Goal: Transaction & Acquisition: Purchase product/service

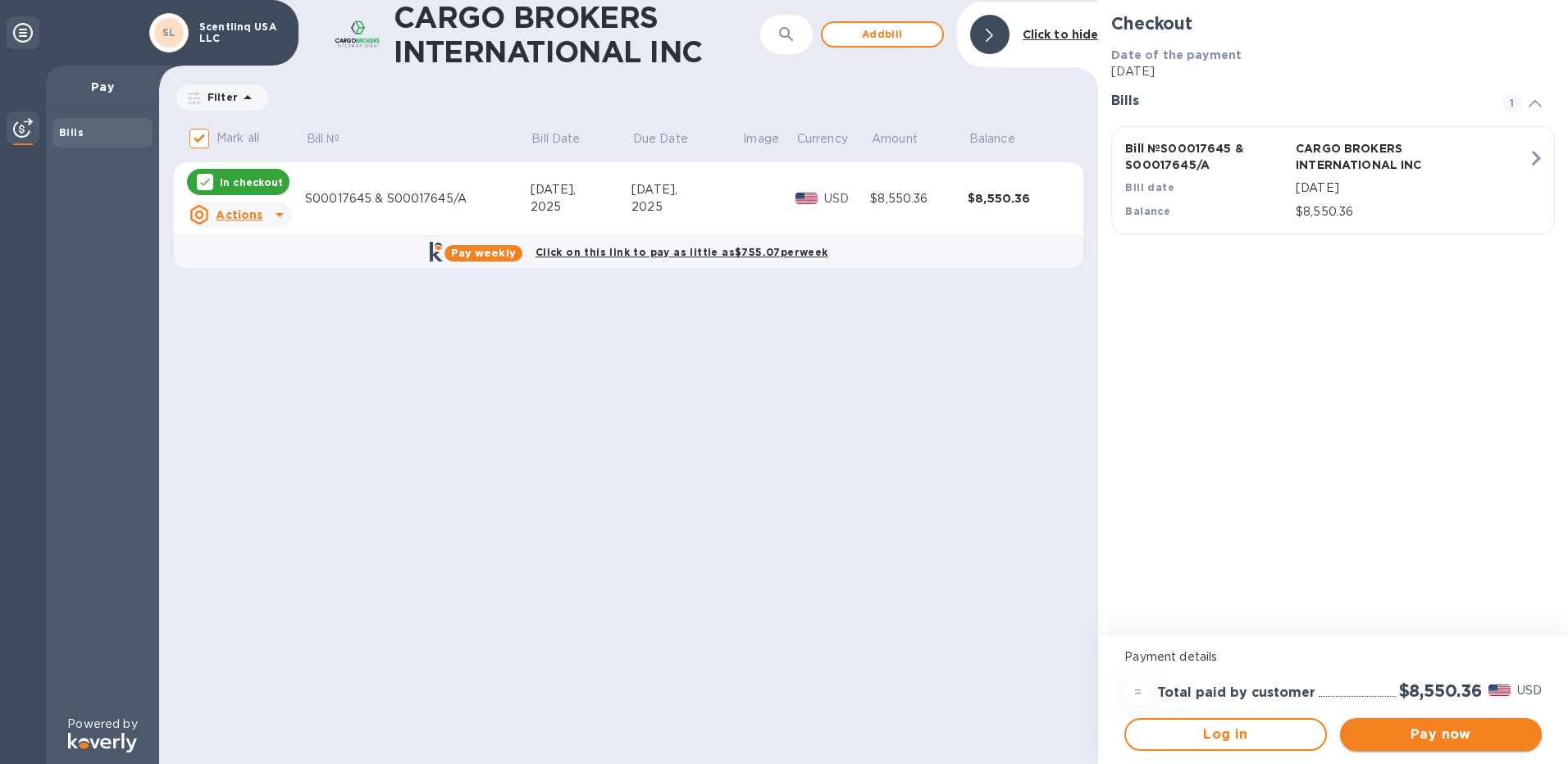
click at [1466, 733] on span "Pay now" at bounding box center [1440, 734] width 175 height 19
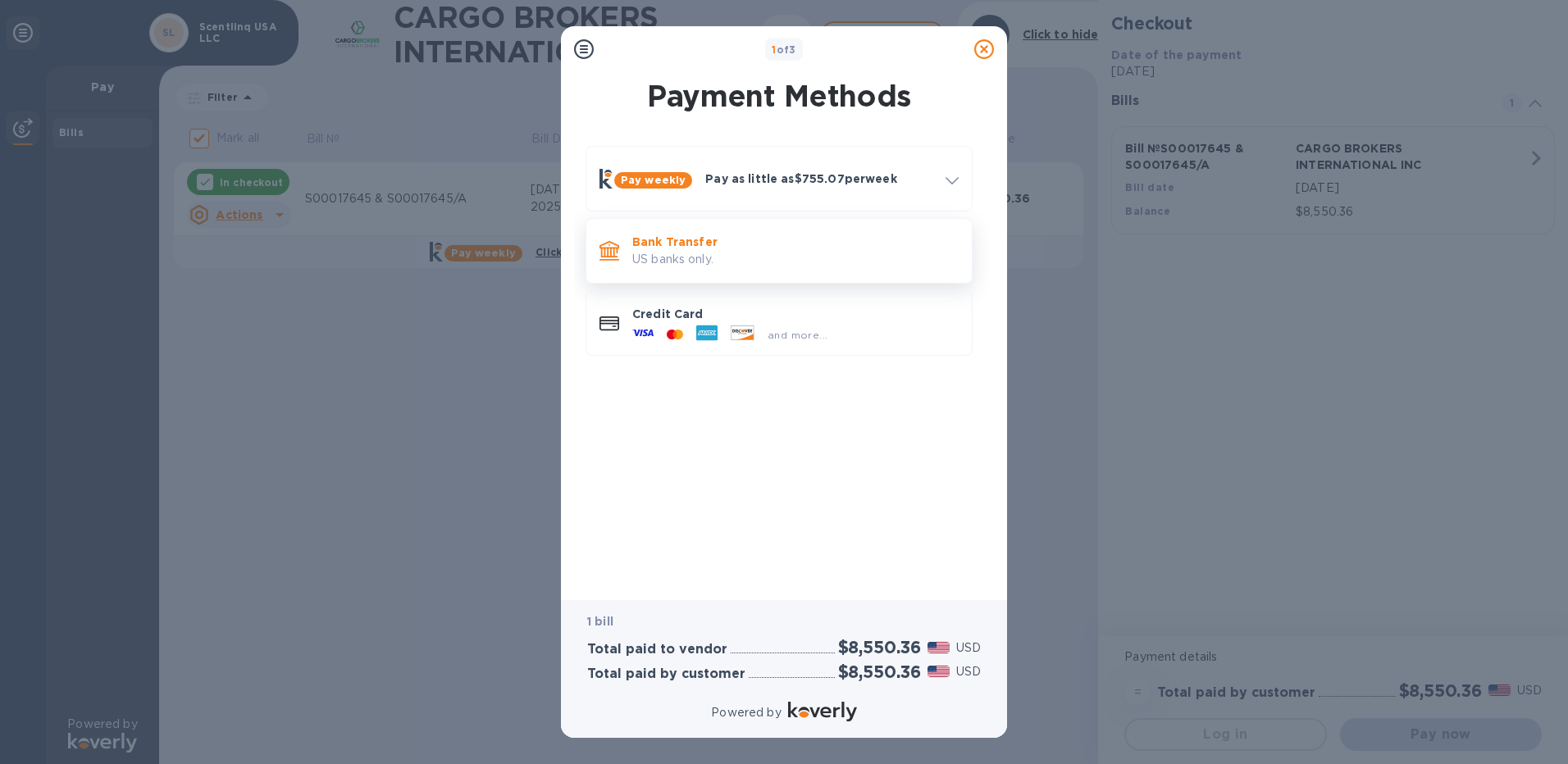
click at [683, 259] on p "US banks only." at bounding box center [796, 259] width 327 height 18
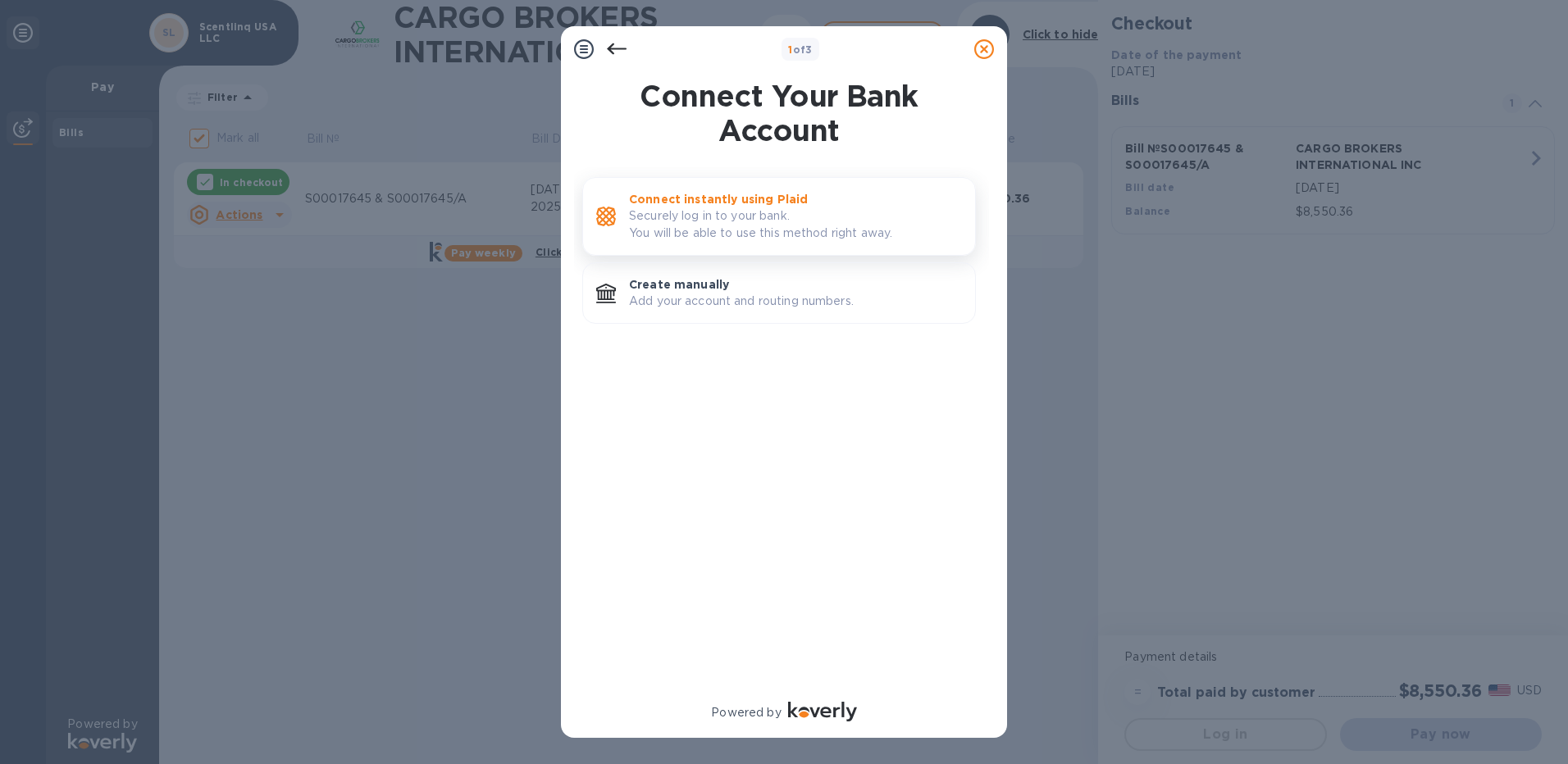
click at [713, 214] on p "Securely log in to your bank. You will be able to use this method right away." at bounding box center [795, 224] width 333 height 34
click at [672, 291] on p "Create manually" at bounding box center [795, 285] width 333 height 17
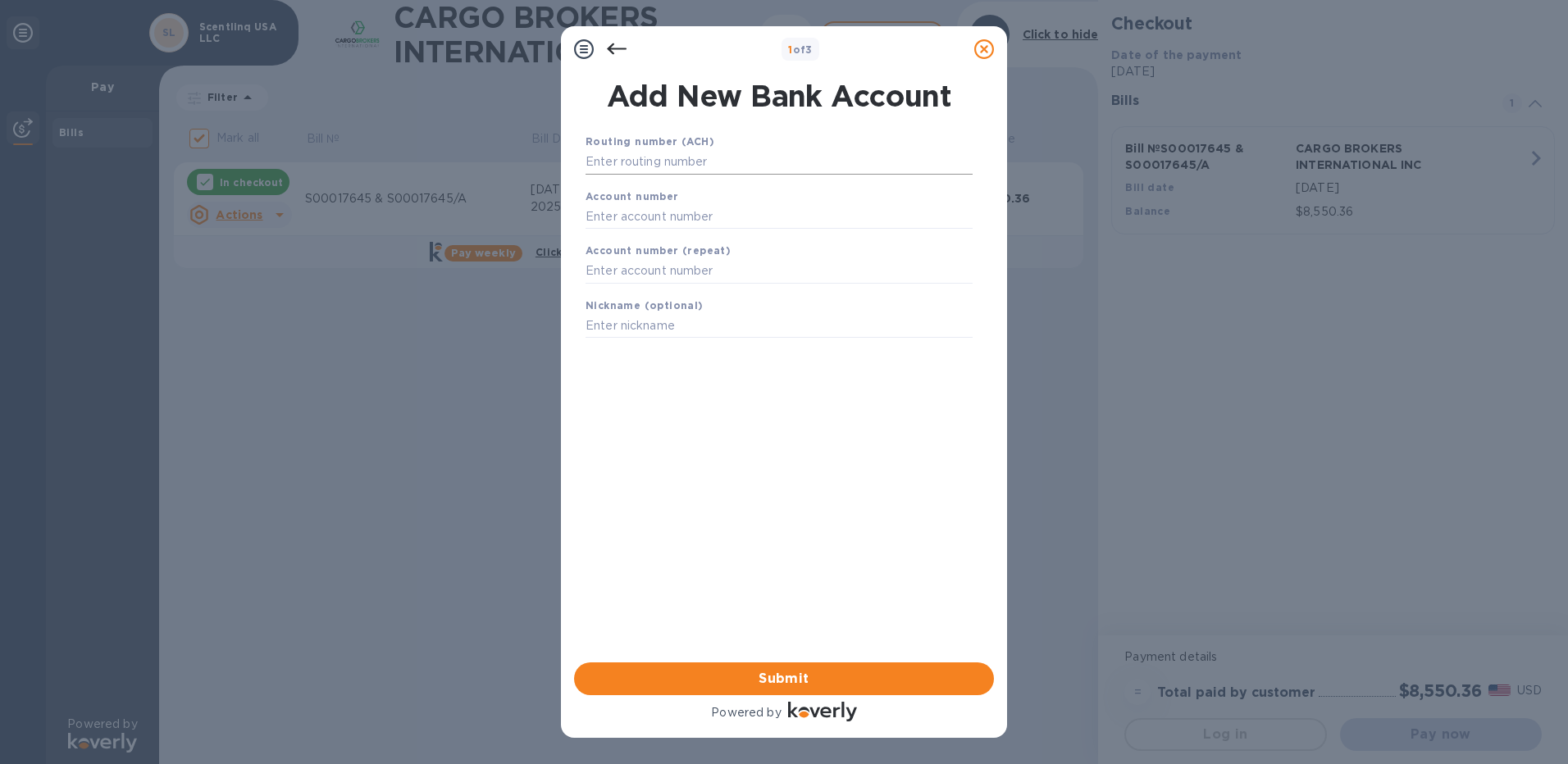
click at [664, 165] on input "text" at bounding box center [779, 162] width 387 height 24
type input "061113415"
click at [659, 235] on input "text" at bounding box center [779, 237] width 387 height 24
type input "0005246123294"
click at [644, 289] on input "text" at bounding box center [779, 291] width 387 height 24
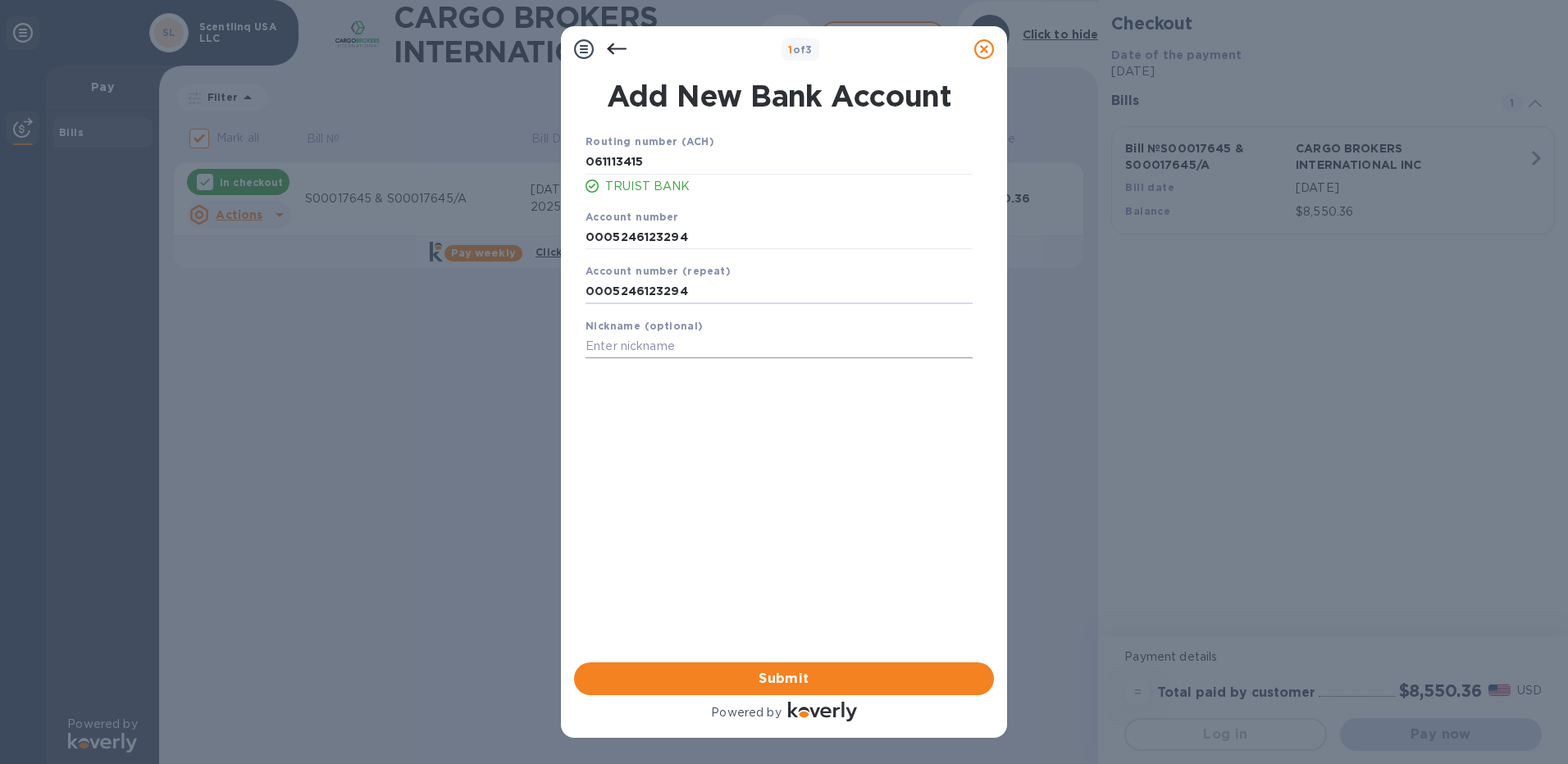
type input "0005246123294"
click at [647, 354] on input "text" at bounding box center [779, 346] width 387 height 24
type input "Business Checking account"
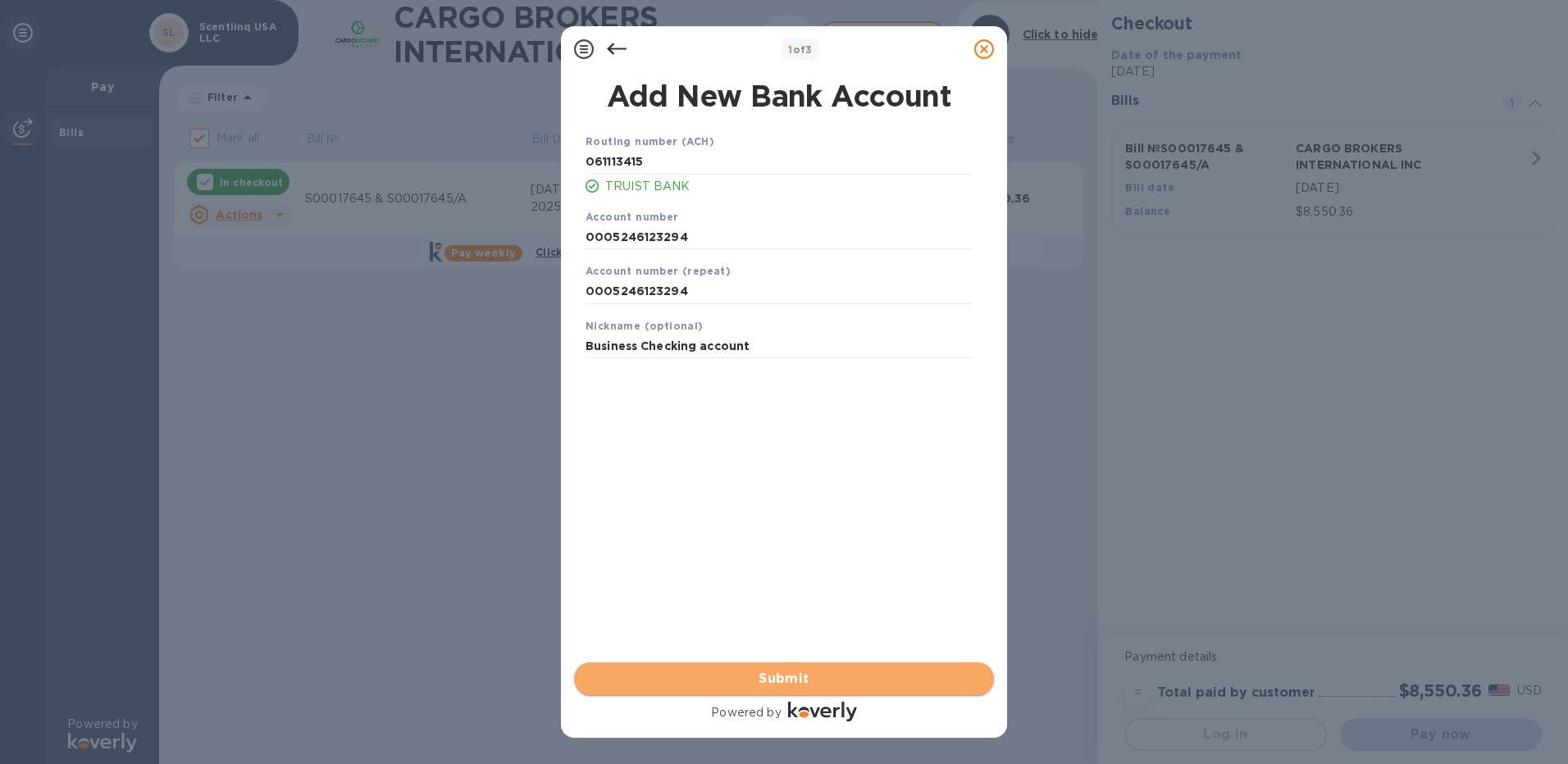
click at [776, 677] on span "Submit" at bounding box center [784, 679] width 394 height 19
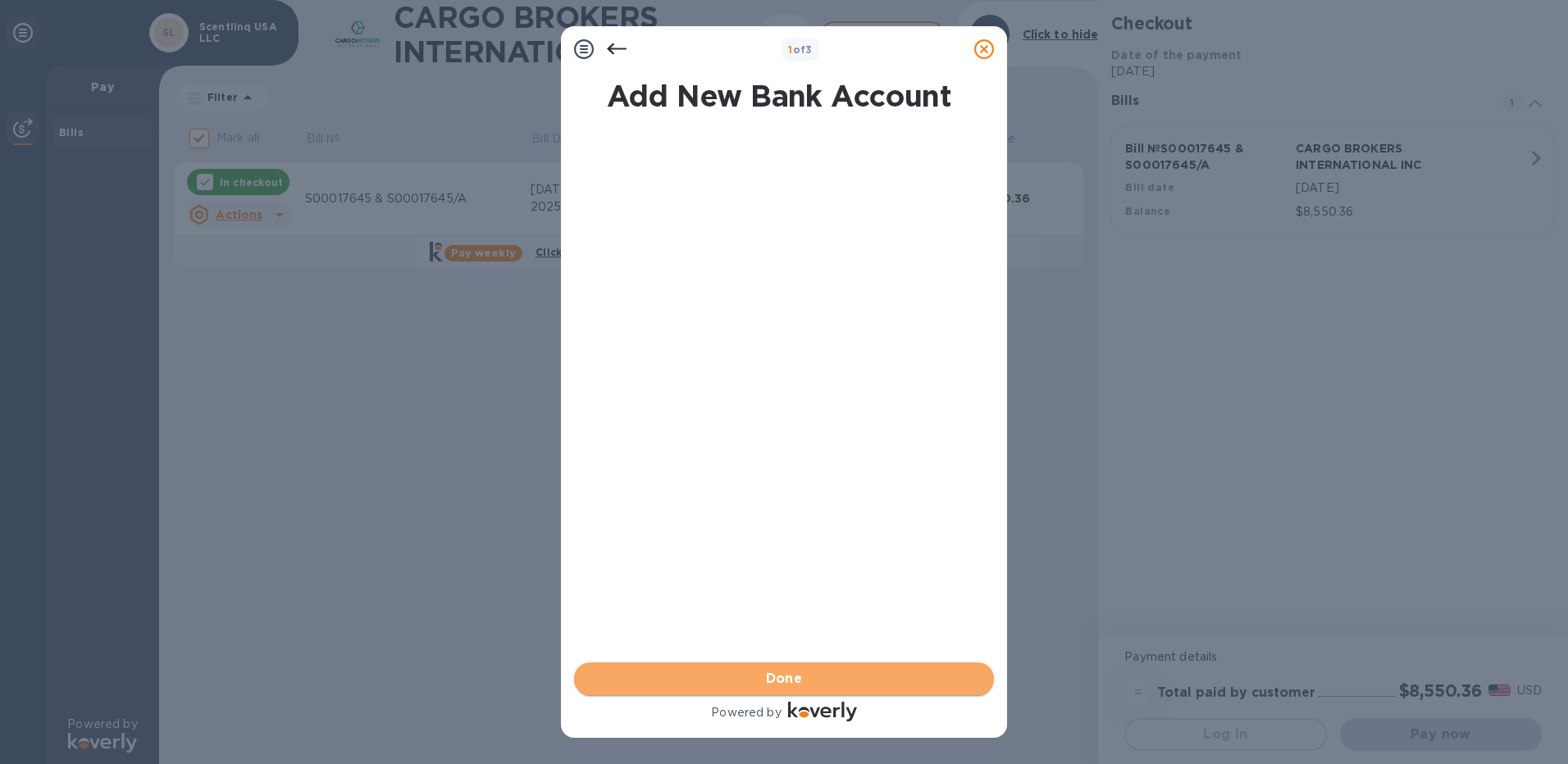
click at [784, 680] on span "Done" at bounding box center [784, 679] width 37 height 19
